Goal: Information Seeking & Learning: Understand process/instructions

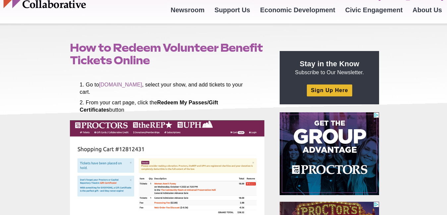
scroll to position [40, 0]
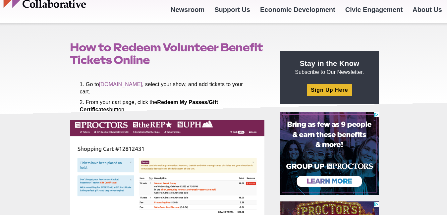
click at [68, 58] on header "How to Redeem Volunteer Benefit Tickets Online Posted [DATE] by [PERSON_NAME]" at bounding box center [169, 53] width 208 height 41
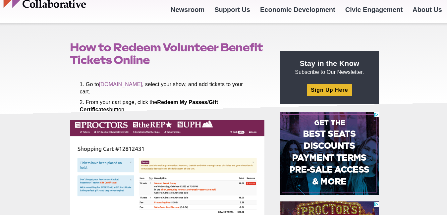
click at [83, 84] on li "Go to [DOMAIN_NAME] , select your show, and add tickets to your cart." at bounding box center [167, 88] width 175 height 15
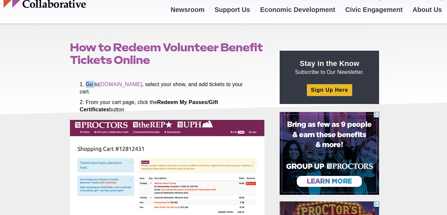
drag, startPoint x: 83, startPoint y: 84, endPoint x: 77, endPoint y: 87, distance: 6.1
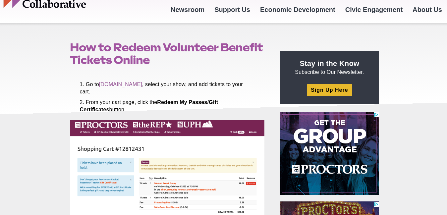
click at [80, 86] on li "Go to [DOMAIN_NAME] , select your show, and add tickets to your cart." at bounding box center [167, 88] width 175 height 15
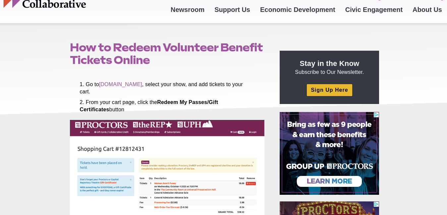
click at [80, 86] on li "Go to [DOMAIN_NAME] , select your show, and add tickets to your cart." at bounding box center [167, 88] width 175 height 15
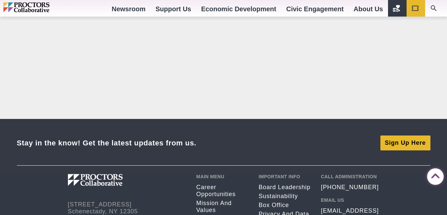
scroll to position [1063, 0]
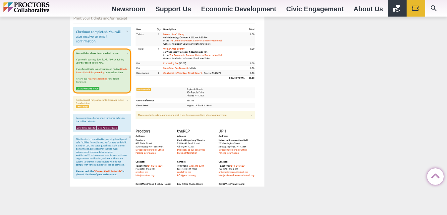
drag, startPoint x: 79, startPoint y: 86, endPoint x: 144, endPoint y: 185, distance: 119.0
click at [258, 181] on img at bounding box center [167, 96] width 195 height 181
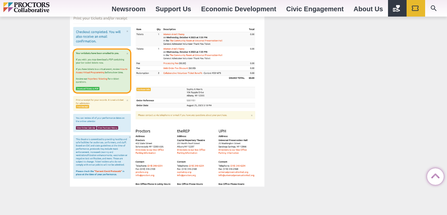
click at [258, 181] on img at bounding box center [167, 96] width 195 height 181
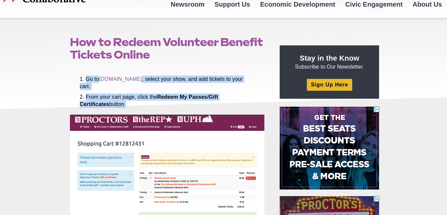
scroll to position [36, 0]
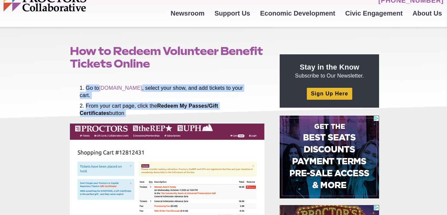
click at [245, 74] on header "How to Redeem Volunteer Benefit Tickets Online Posted [DATE] by [PERSON_NAME]" at bounding box center [169, 57] width 208 height 41
